Goal: Navigation & Orientation: Find specific page/section

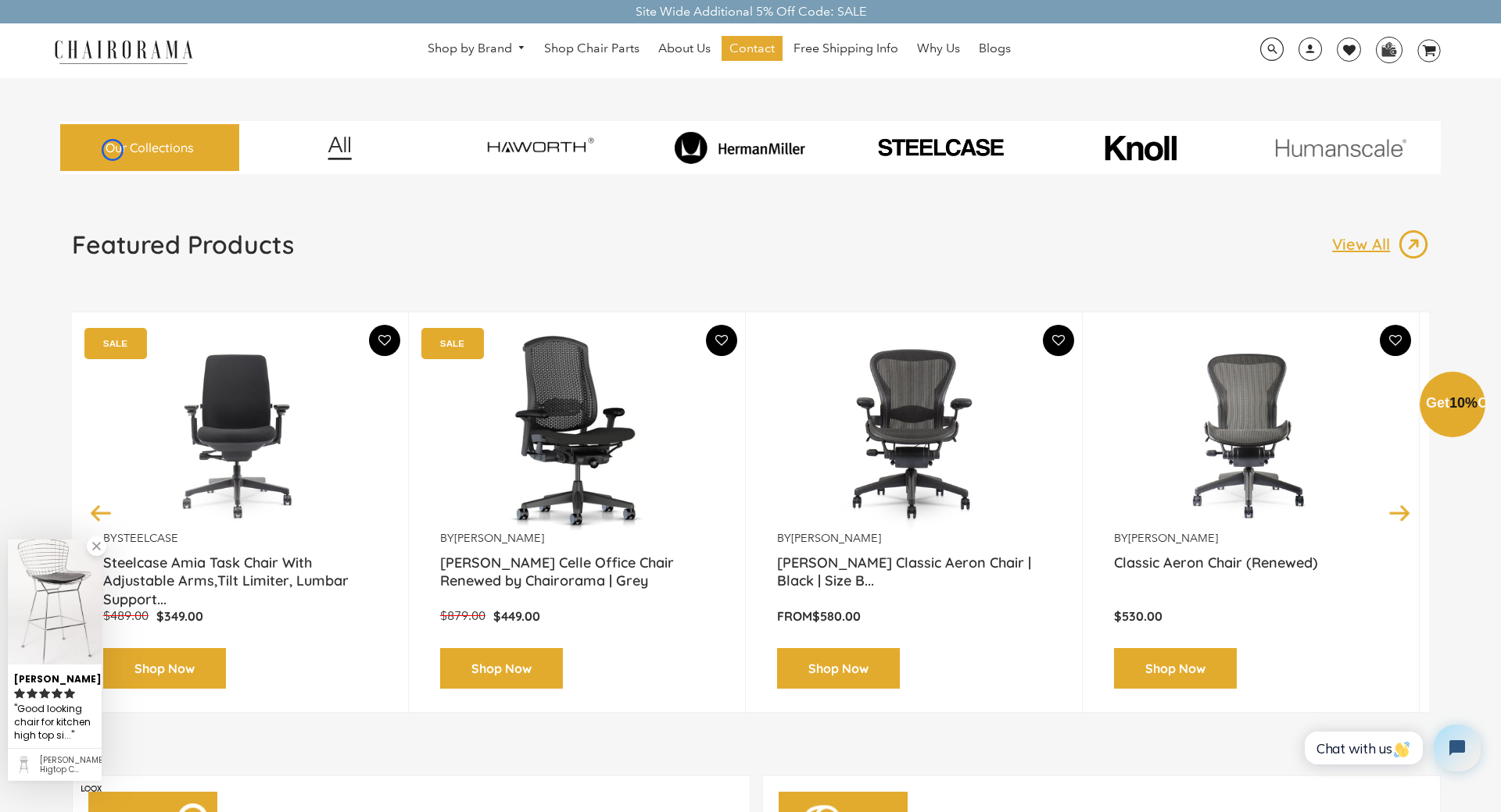
click at [112, 150] on div "Close dialog Exclusive Offer: Enjoy 10% Off! Get Your Coupon Code Now. Sign up …" at bounding box center [750, 404] width 1501 height 812
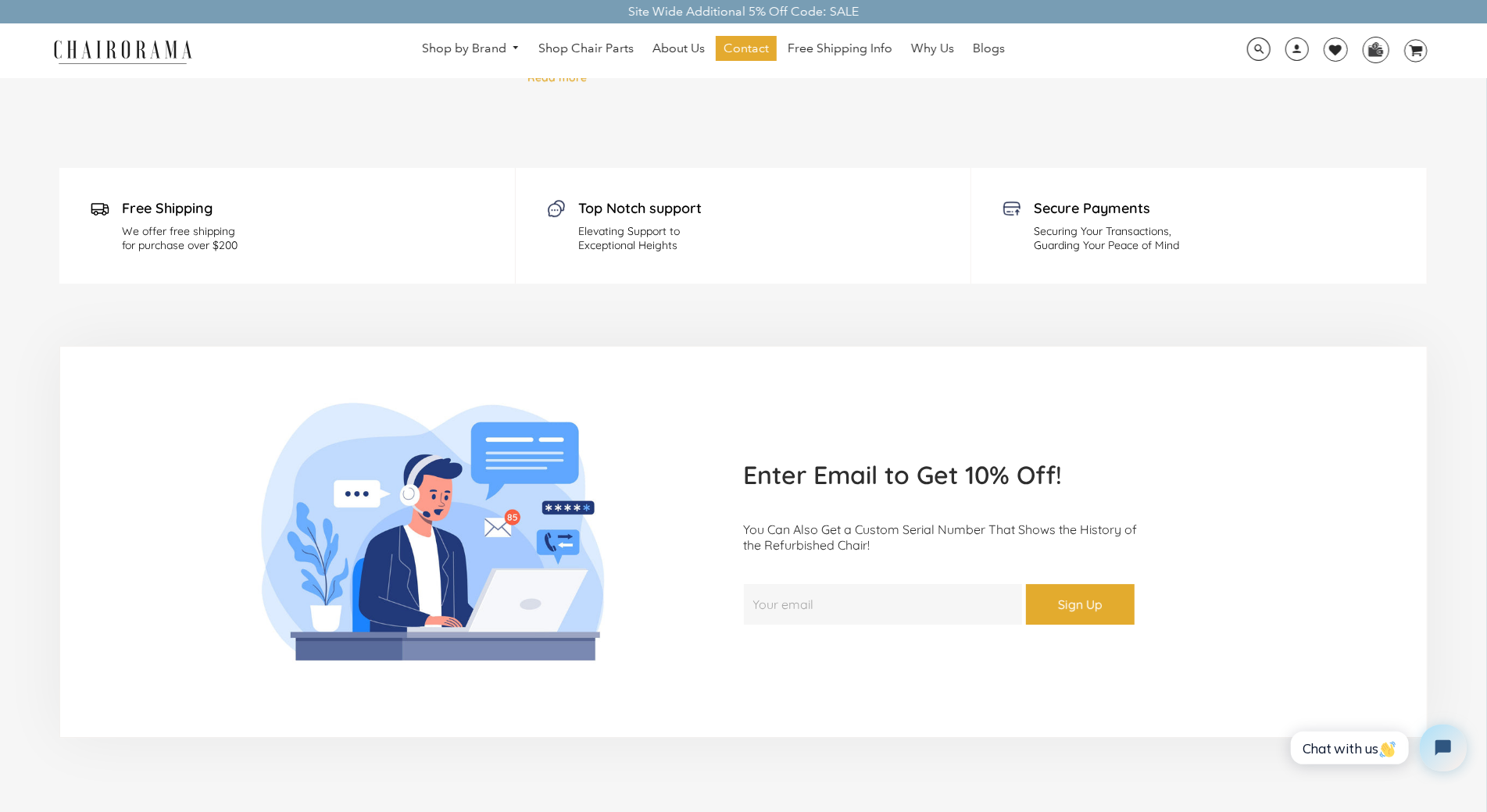
scroll to position [3560, 0]
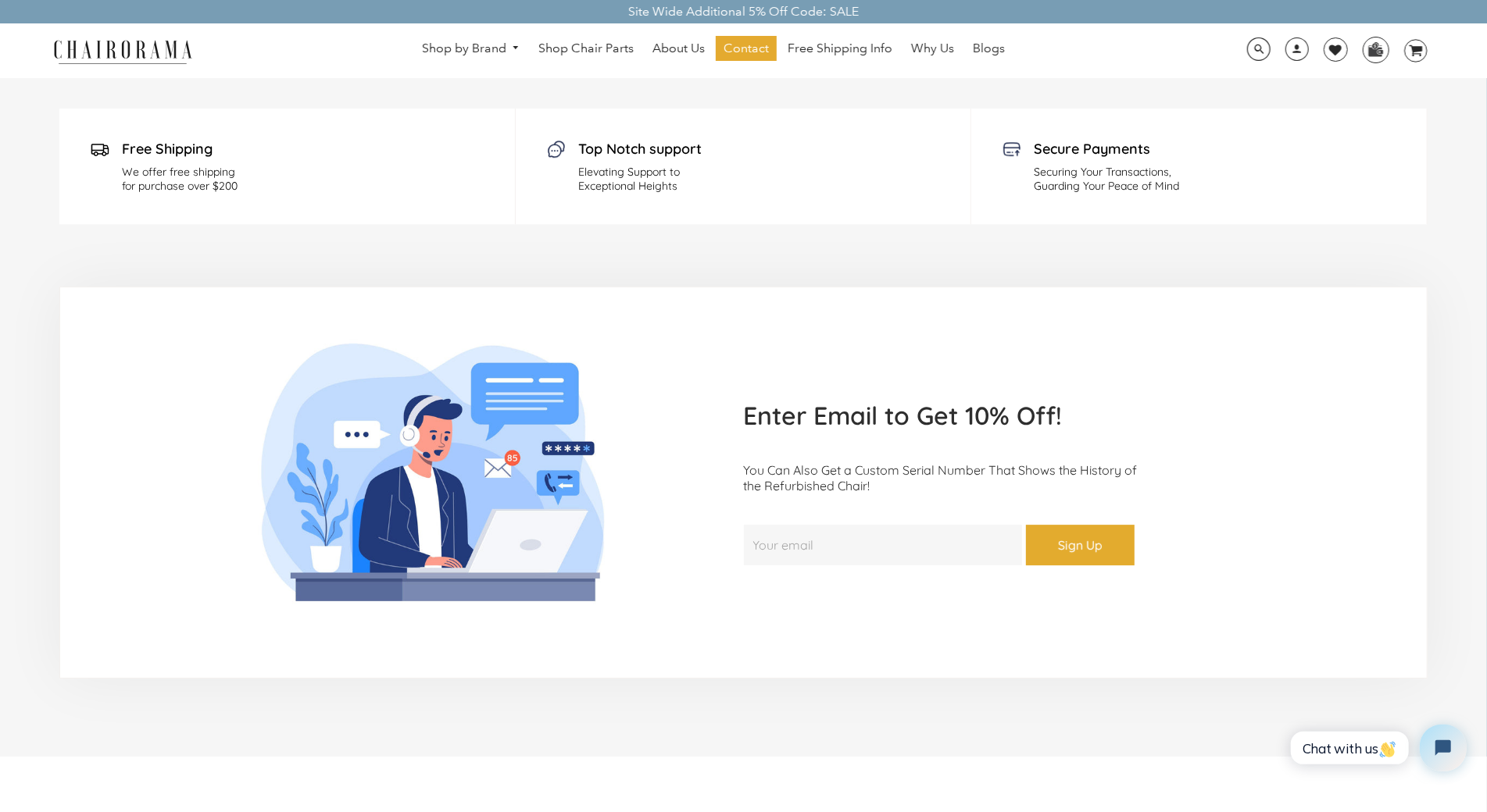
click at [112, 150] on div "Free Shipping We offer free shipping for purchase over $200" at bounding box center [287, 165] width 456 height 115
click at [79, 130] on div "Free Shipping We offer free shipping for purchase over $200" at bounding box center [287, 165] width 456 height 115
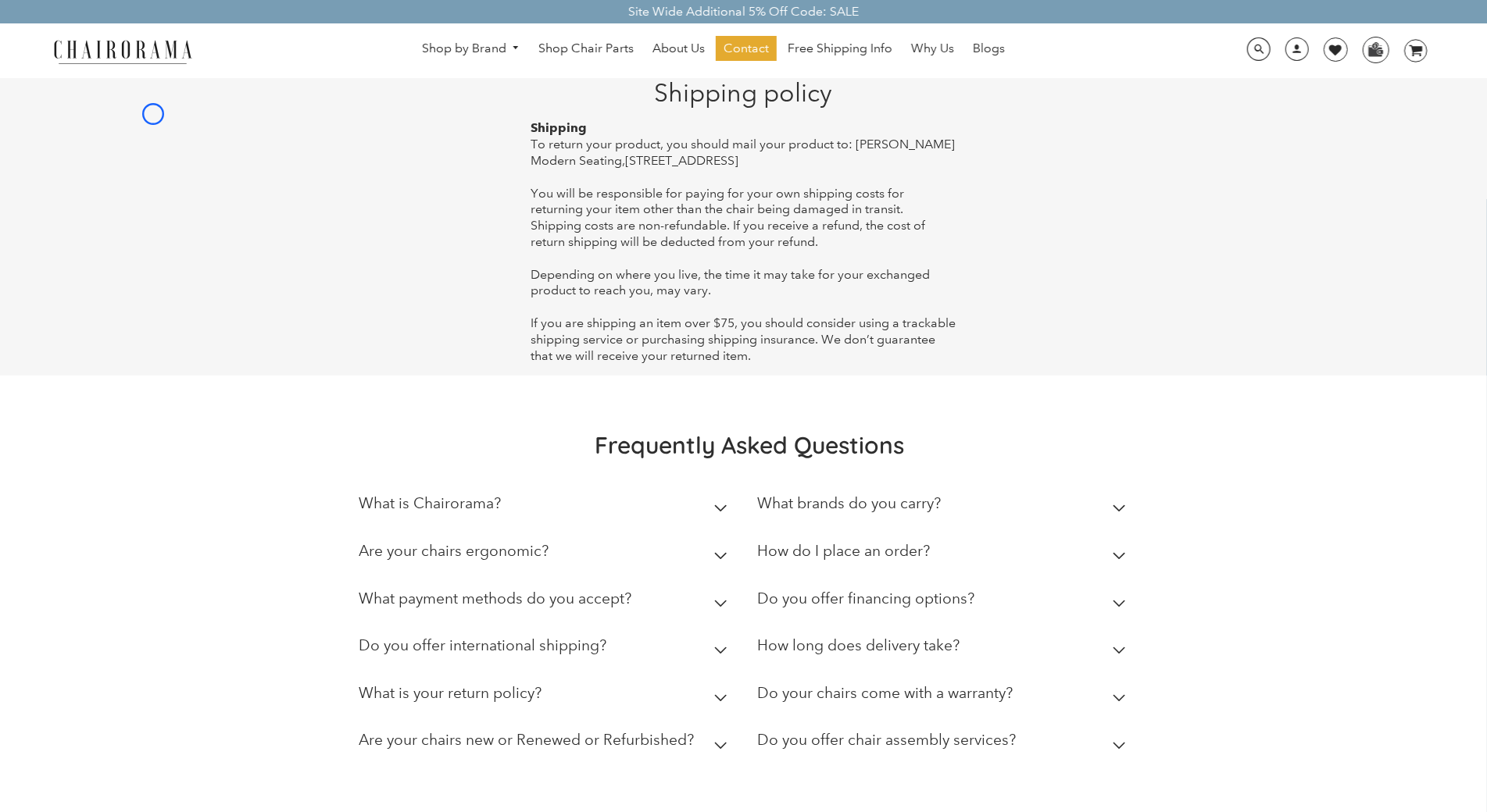
click at [153, 114] on main "Shipping policy Shipping To return your product, you should mail your product t…" at bounding box center [743, 227] width 1368 height 298
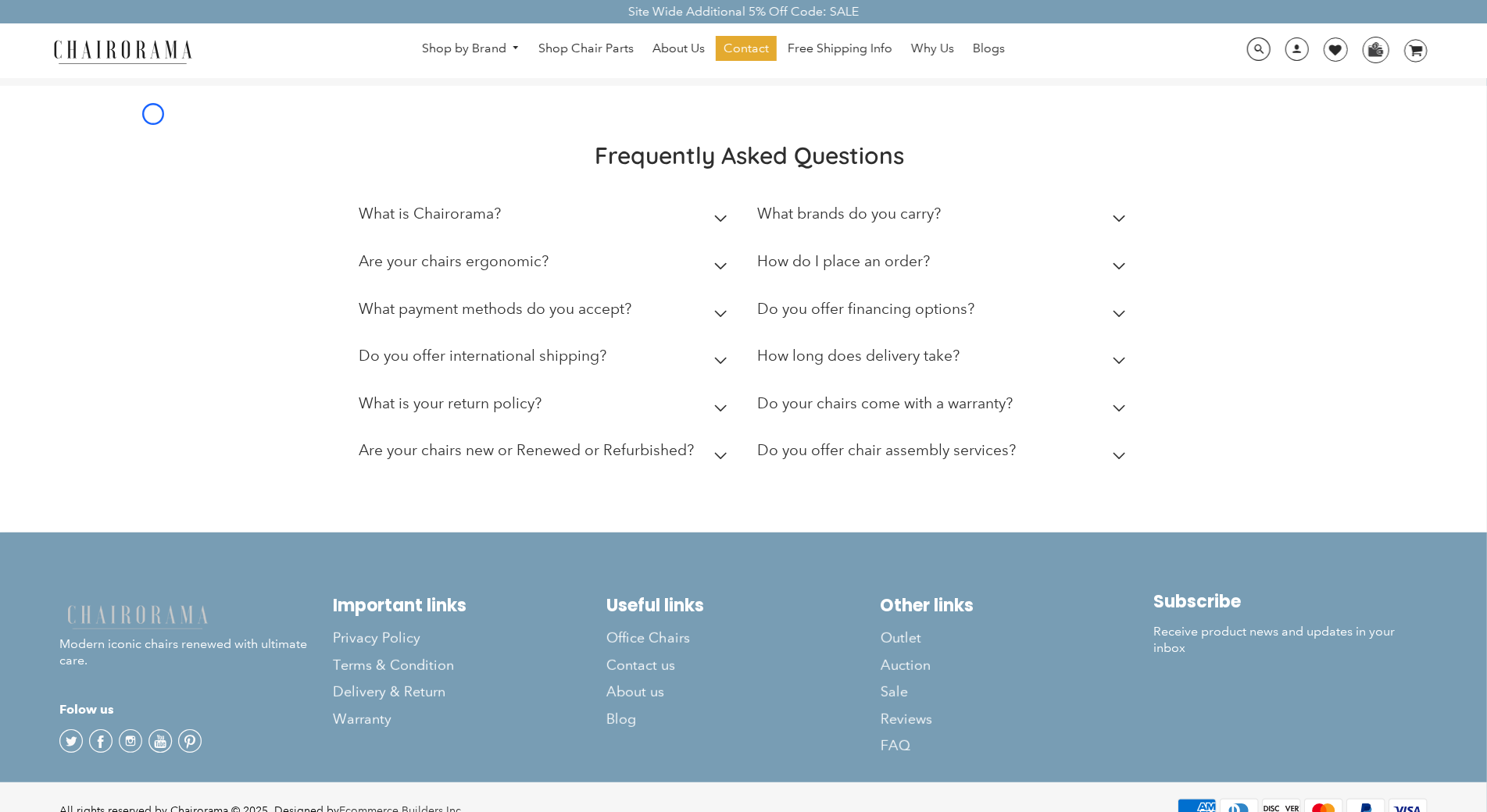
scroll to position [320, 0]
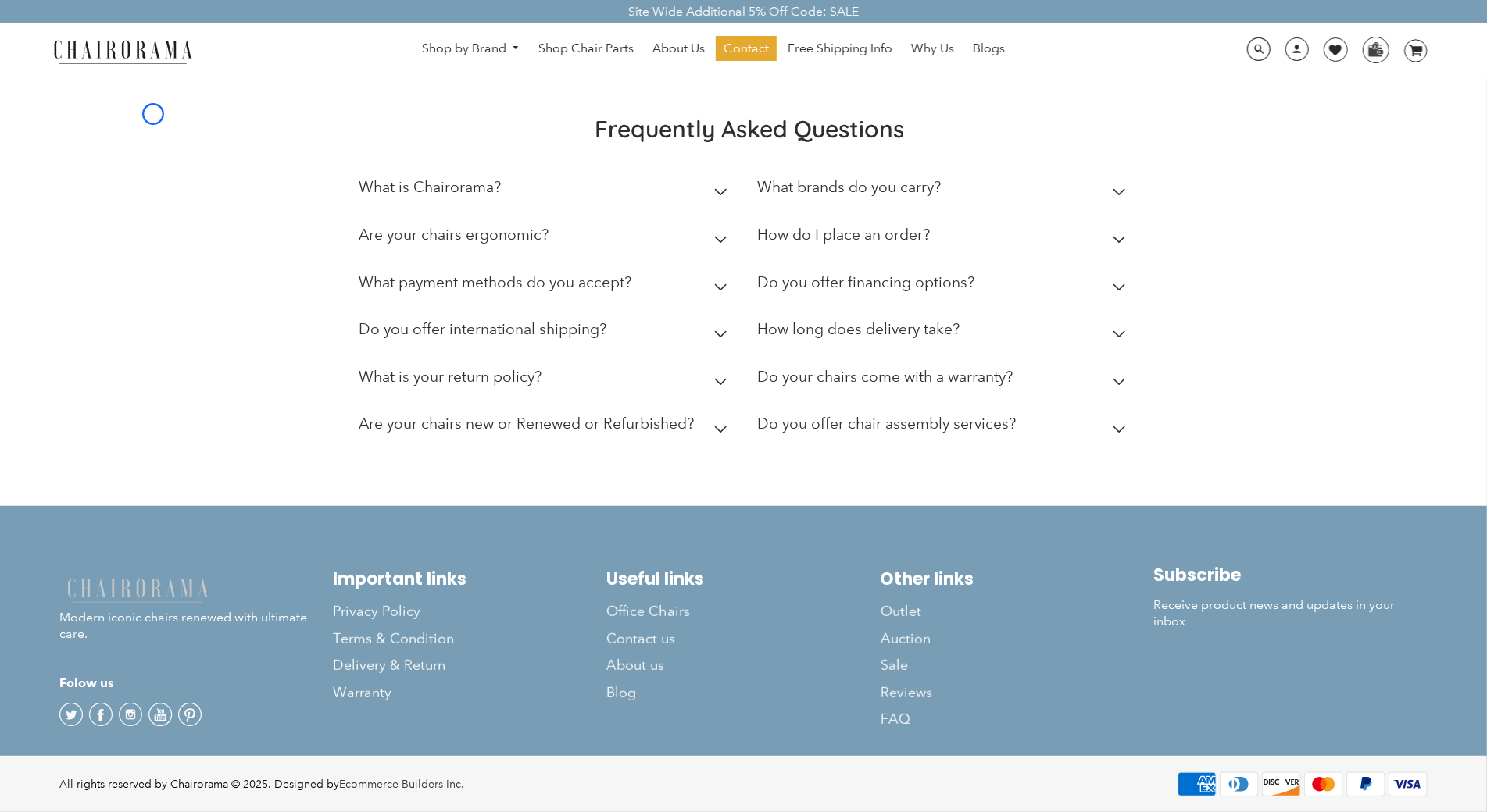
click at [153, 114] on div "Frequently Asked Questions What is Chairorama? Chairorama is your go-to destina…" at bounding box center [744, 283] width 1487 height 447
click at [795, 619] on link "Office Chairs" at bounding box center [743, 611] width 274 height 26
